Goal: Navigation & Orientation: Find specific page/section

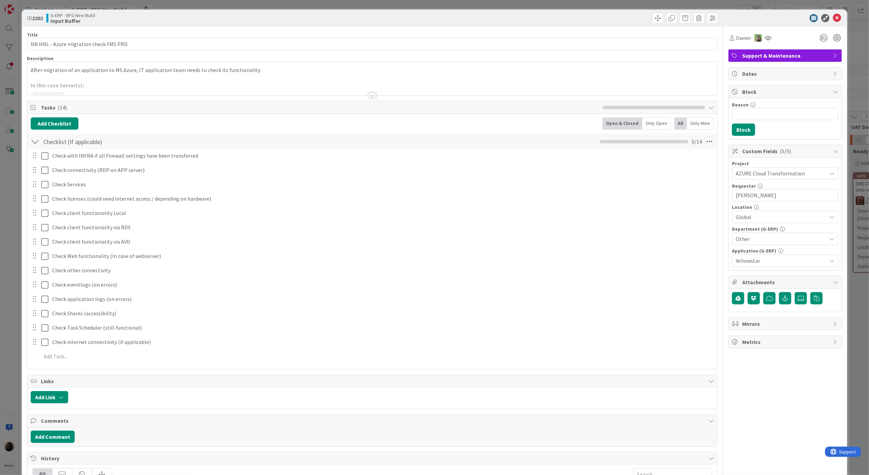
click at [369, 96] on div at bounding box center [373, 94] width 8 height 5
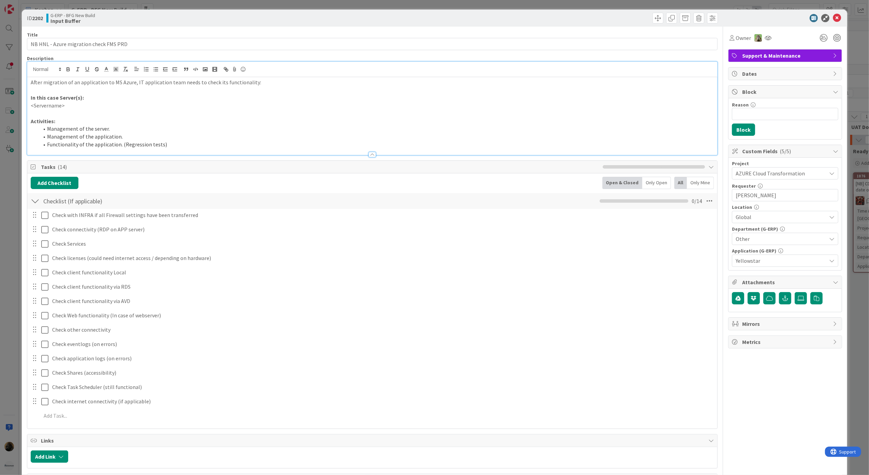
click at [371, 154] on div at bounding box center [373, 154] width 8 height 5
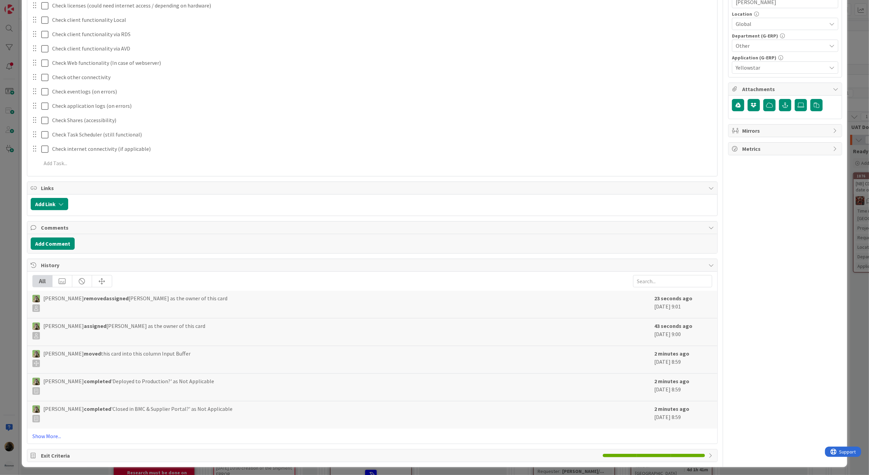
scroll to position [198, 0]
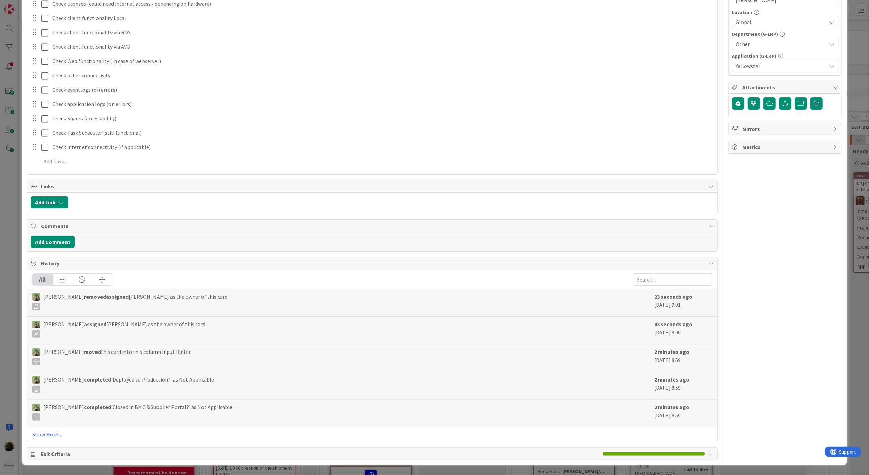
click at [6, 293] on div "ID 2202 G-ERP - BFG New Build Input Buffer Title 38 / 128 NB HNL - Azure migrat…" at bounding box center [434, 237] width 869 height 475
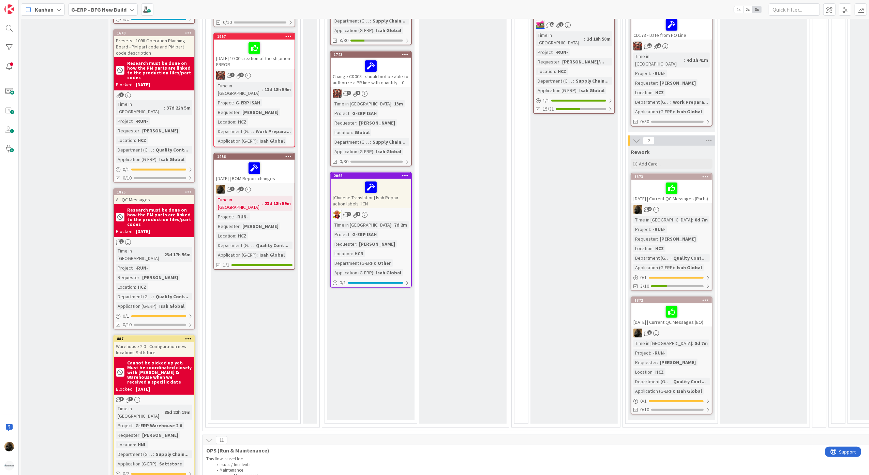
scroll to position [636, 0]
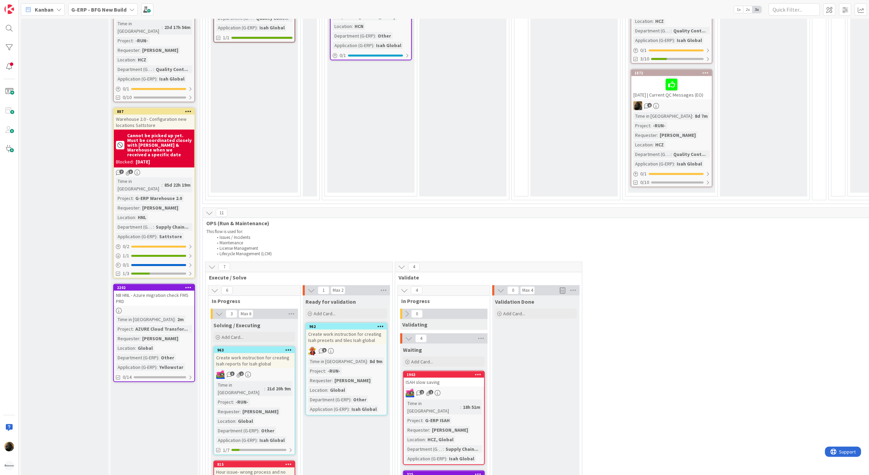
click at [73, 259] on div "INFO This column can be used for informational tickets that will not move acros…" at bounding box center [64, 292] width 87 height 1796
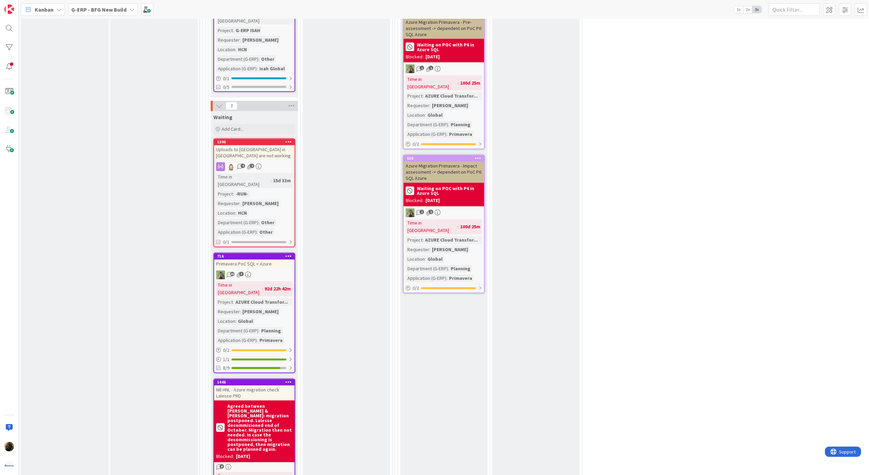
scroll to position [1297, 0]
